Goal: Find specific page/section: Find specific page/section

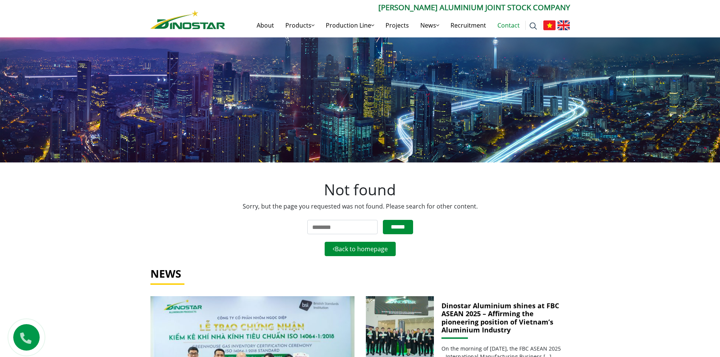
click at [509, 20] on link "Contact" at bounding box center [509, 25] width 34 height 24
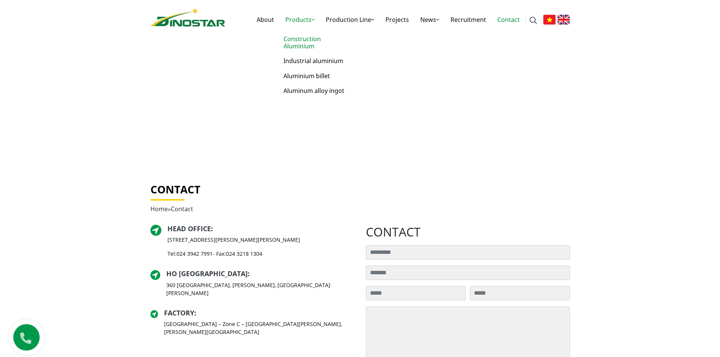
click at [300, 45] on link "Construction Aluminium" at bounding box center [318, 43] width 76 height 22
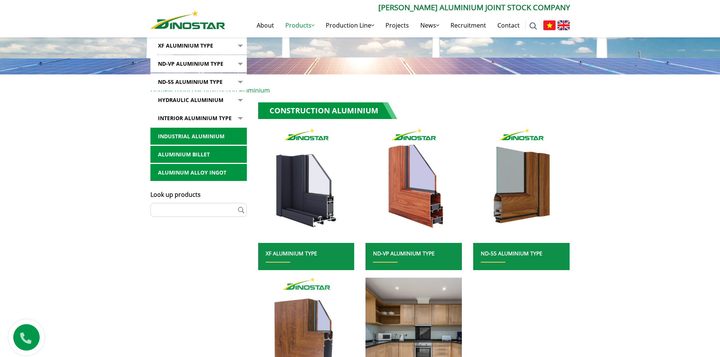
scroll to position [189, 0]
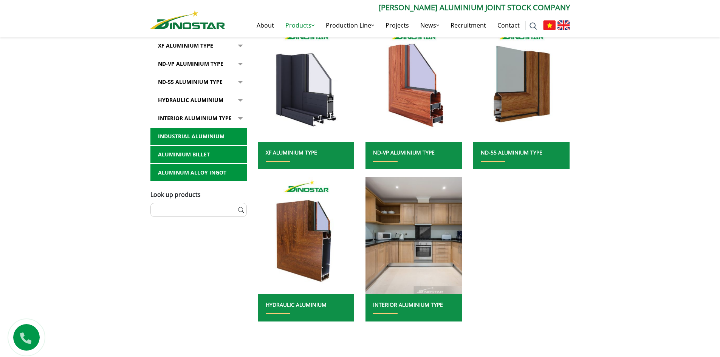
click at [198, 141] on link "Industrial aluminium" at bounding box center [198, 136] width 96 height 17
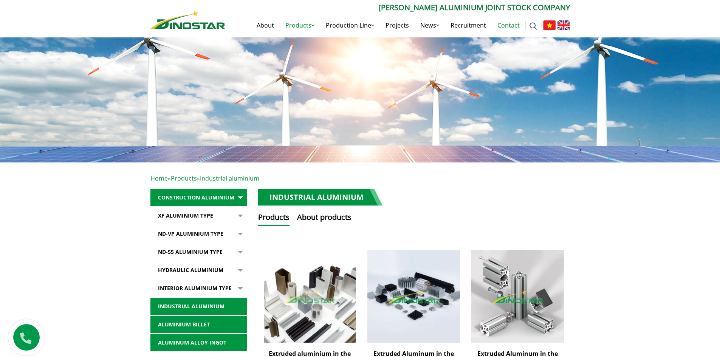
click at [507, 23] on link "Contact" at bounding box center [509, 25] width 34 height 24
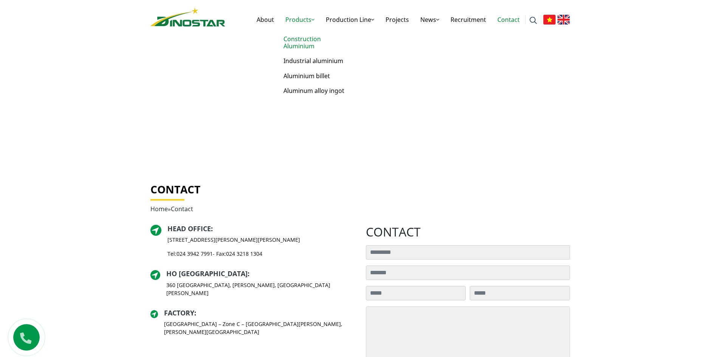
click at [295, 39] on link "Construction Aluminium" at bounding box center [318, 43] width 76 height 22
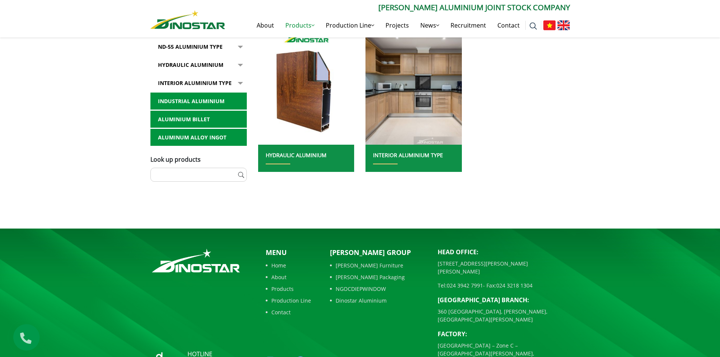
scroll to position [364, 0]
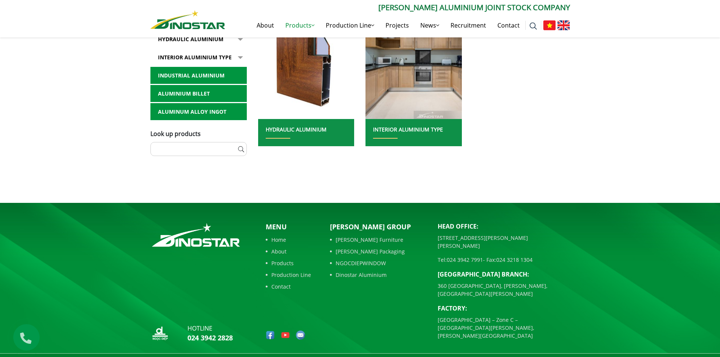
click at [302, 331] on img at bounding box center [300, 335] width 9 height 9
